Goal: Task Accomplishment & Management: Manage account settings

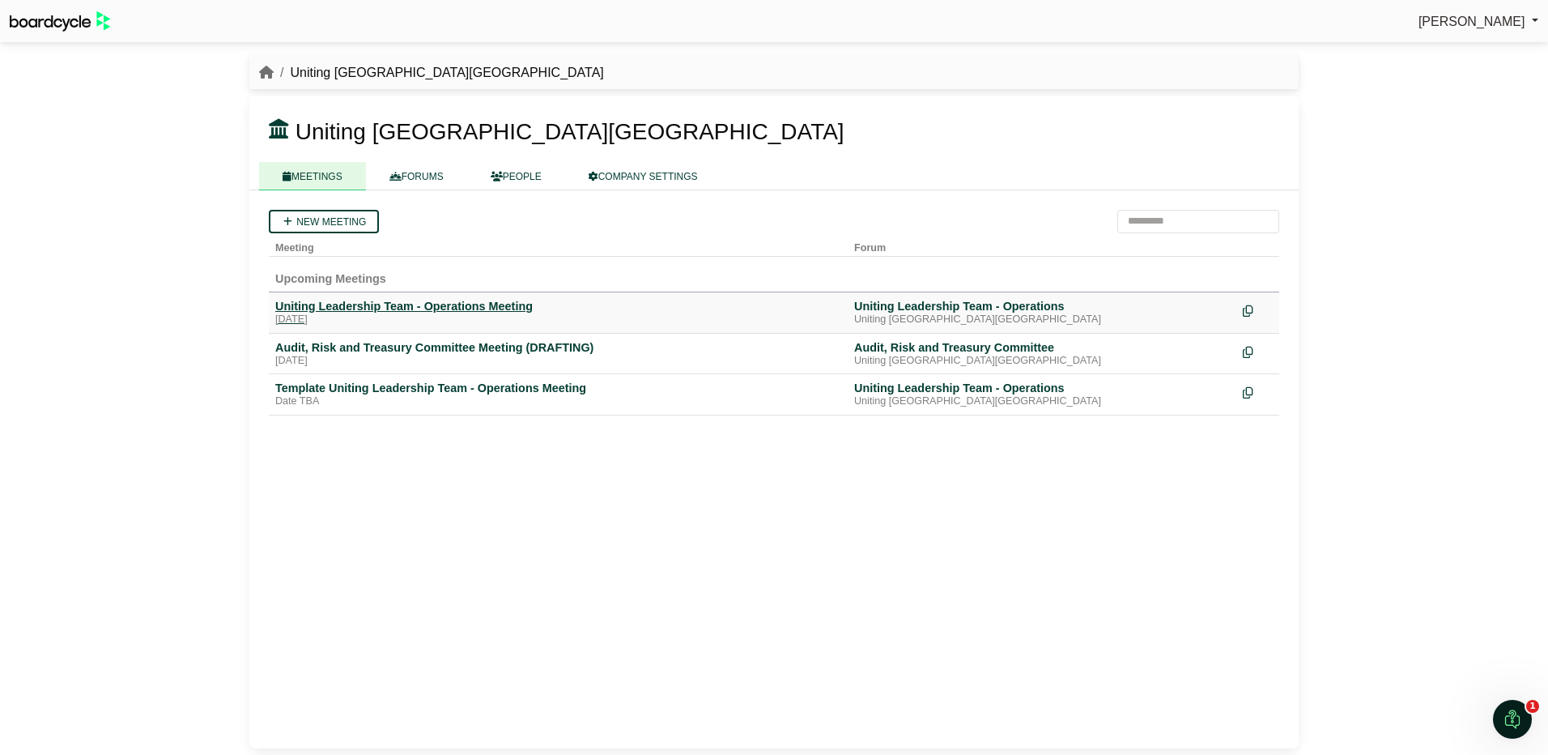
click at [443, 304] on div "Uniting Leadership Team - Operations Meeting" at bounding box center [558, 306] width 566 height 15
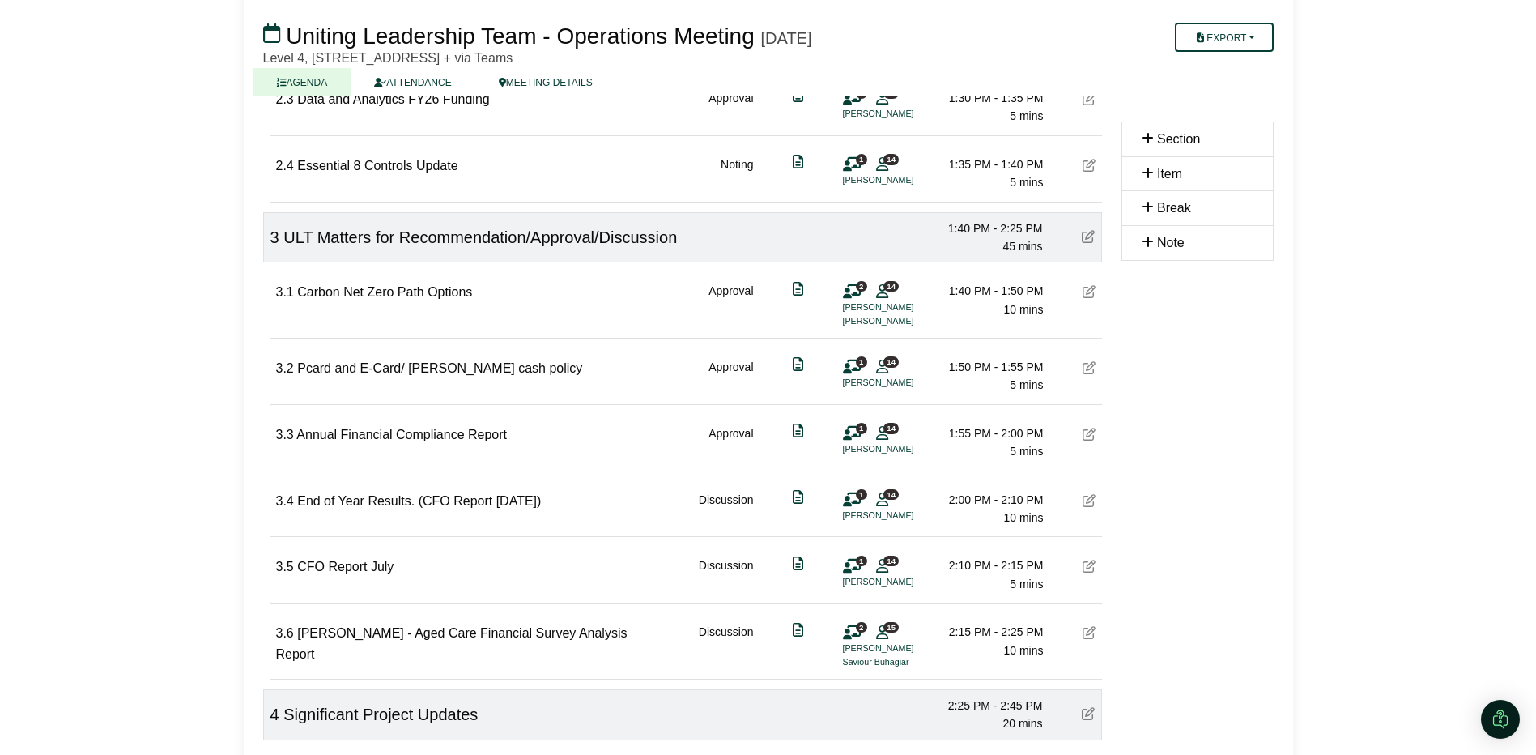
scroll to position [648, 0]
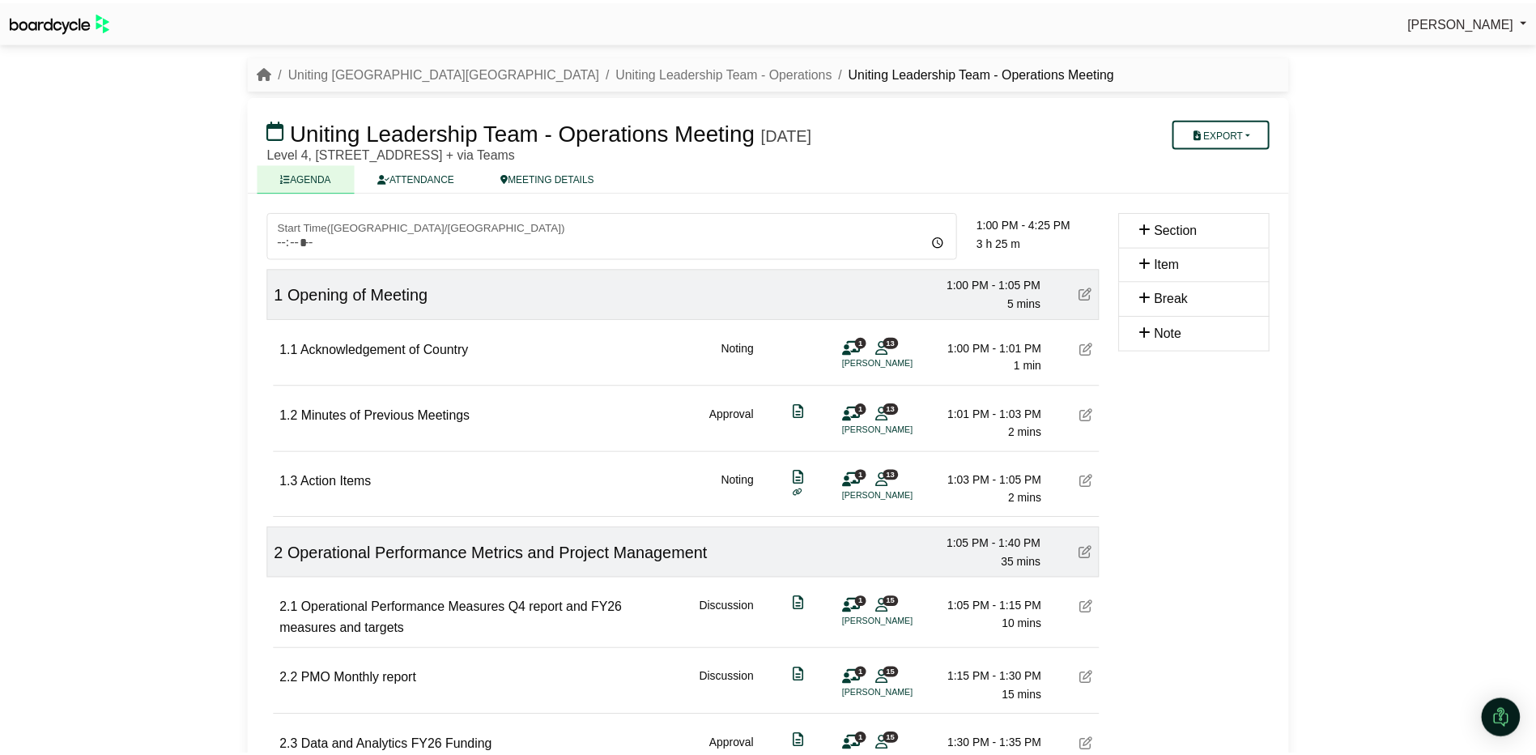
scroll to position [648, 0]
